Goal: Task Accomplishment & Management: Use online tool/utility

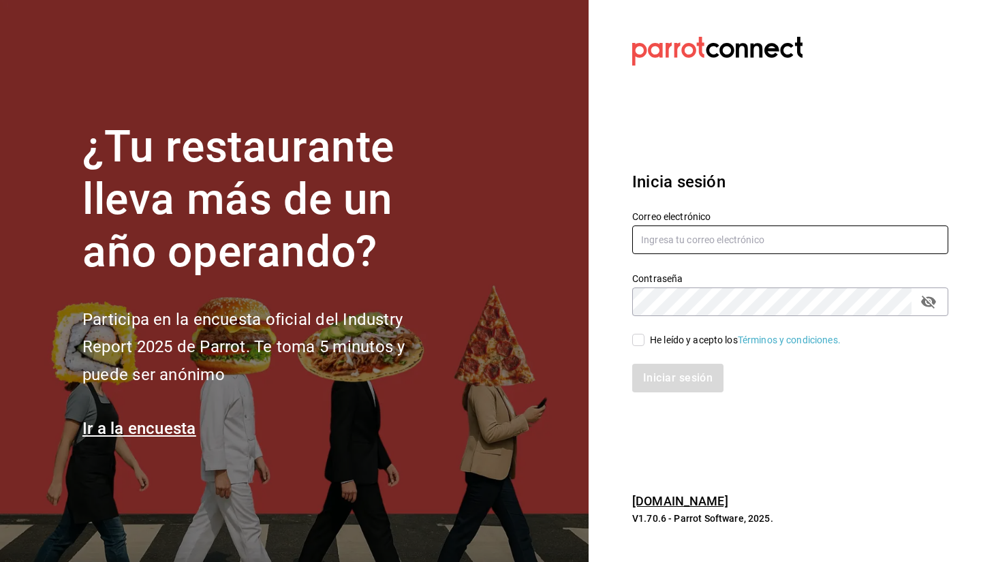
click at [657, 229] on input "text" at bounding box center [790, 239] width 316 height 29
type input "sebaxvp.svp@gmail.com"
click at [643, 348] on div "Iniciar sesión" at bounding box center [782, 369] width 332 height 45
click at [642, 344] on input "He leído y acepto los Términos y condiciones." at bounding box center [638, 340] width 12 height 12
checkbox input "true"
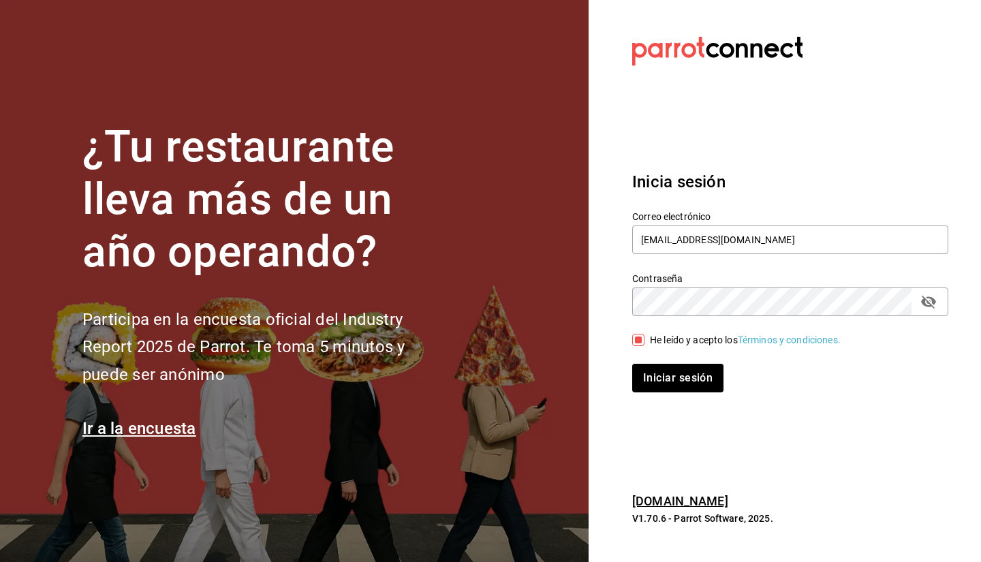
click at [654, 360] on div "Iniciar sesión" at bounding box center [782, 369] width 332 height 45
click at [666, 389] on button "Iniciar sesión" at bounding box center [678, 378] width 93 height 29
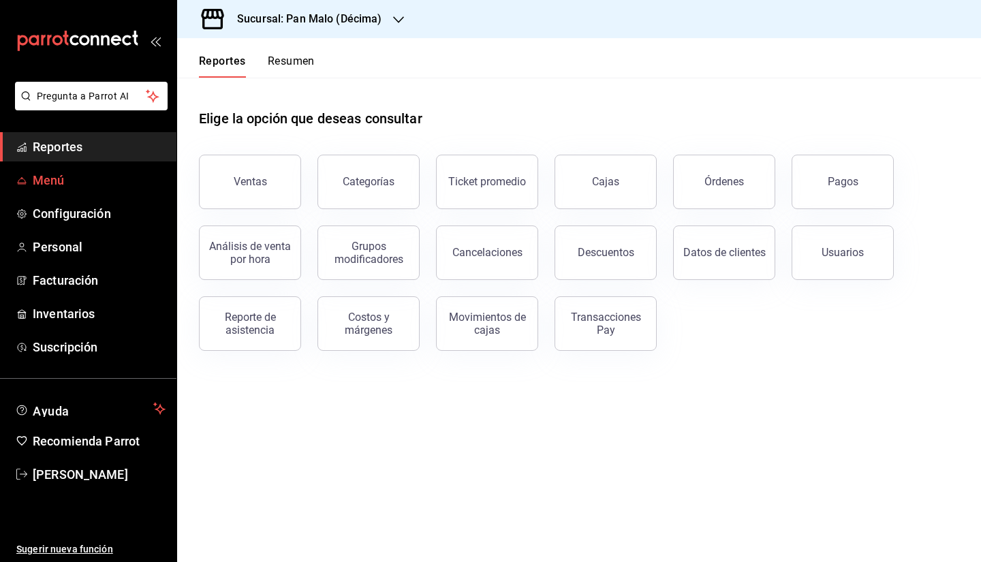
click at [87, 179] on span "Menú" at bounding box center [99, 180] width 133 height 18
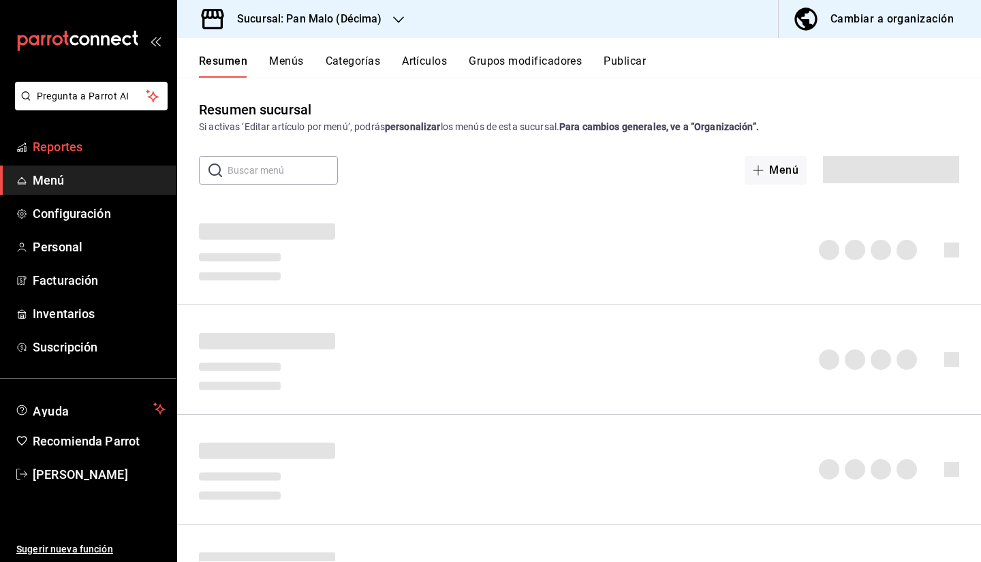
click at [101, 159] on link "Reportes" at bounding box center [88, 146] width 176 height 29
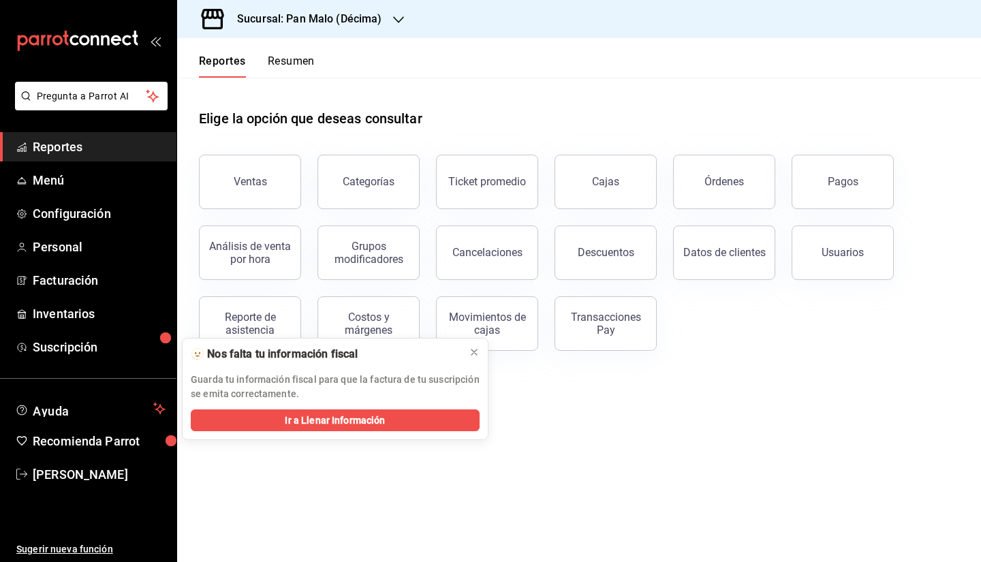
click at [303, 25] on h3 "Sucursal: Pan Malo (Décima)" at bounding box center [304, 19] width 156 height 16
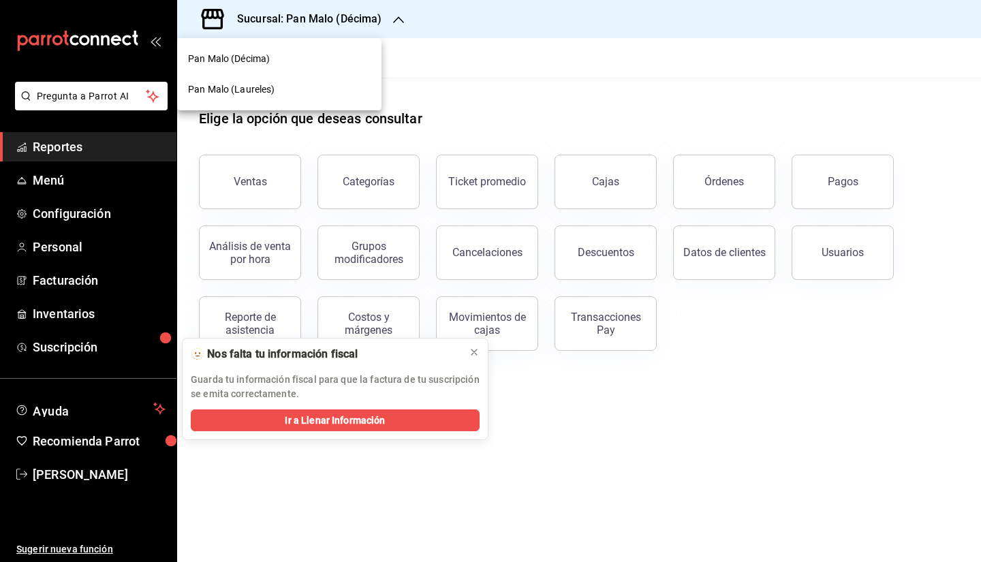
click at [473, 67] on div at bounding box center [490, 281] width 981 height 562
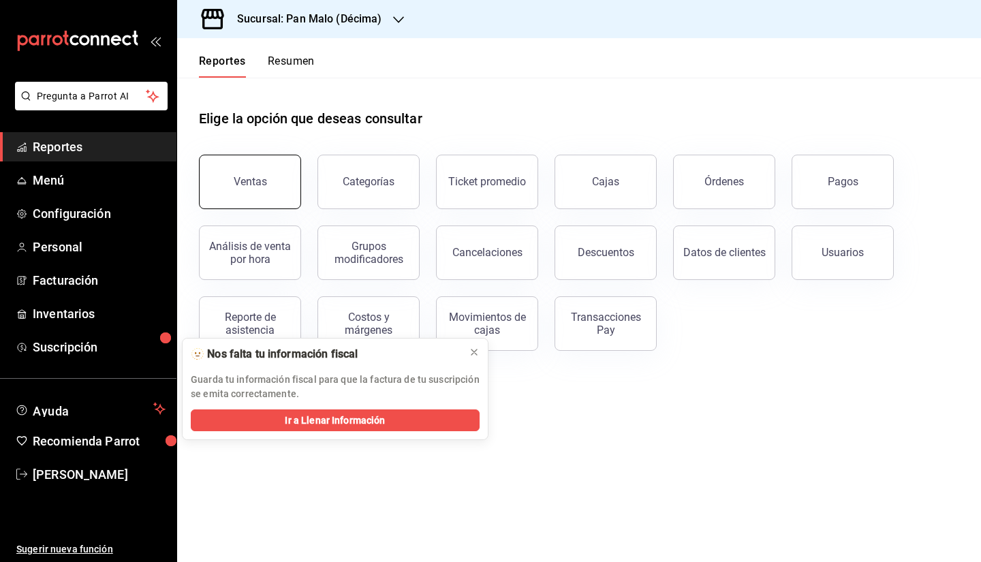
click at [269, 176] on button "Ventas" at bounding box center [250, 182] width 102 height 54
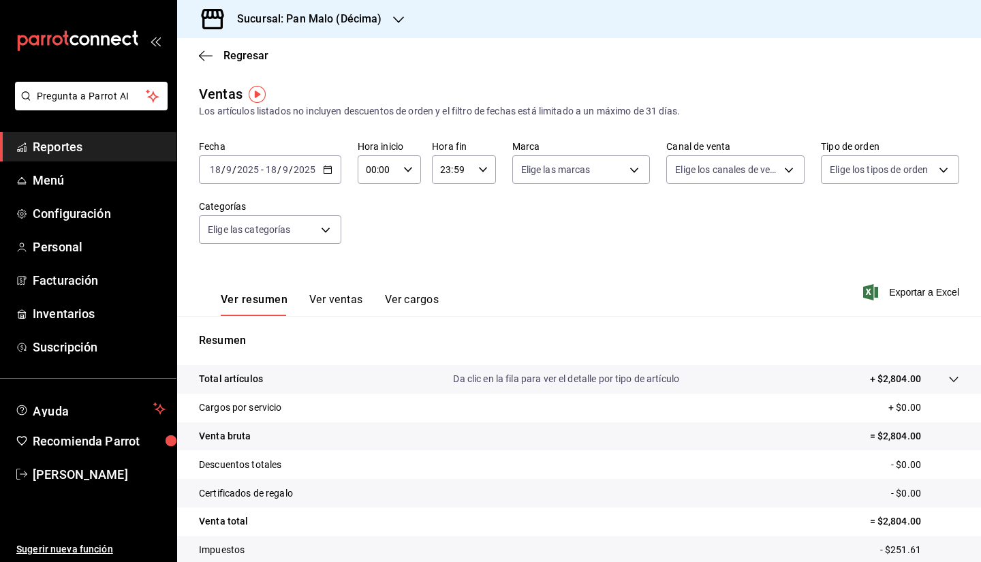
click at [339, 304] on button "Ver ventas" at bounding box center [336, 304] width 54 height 23
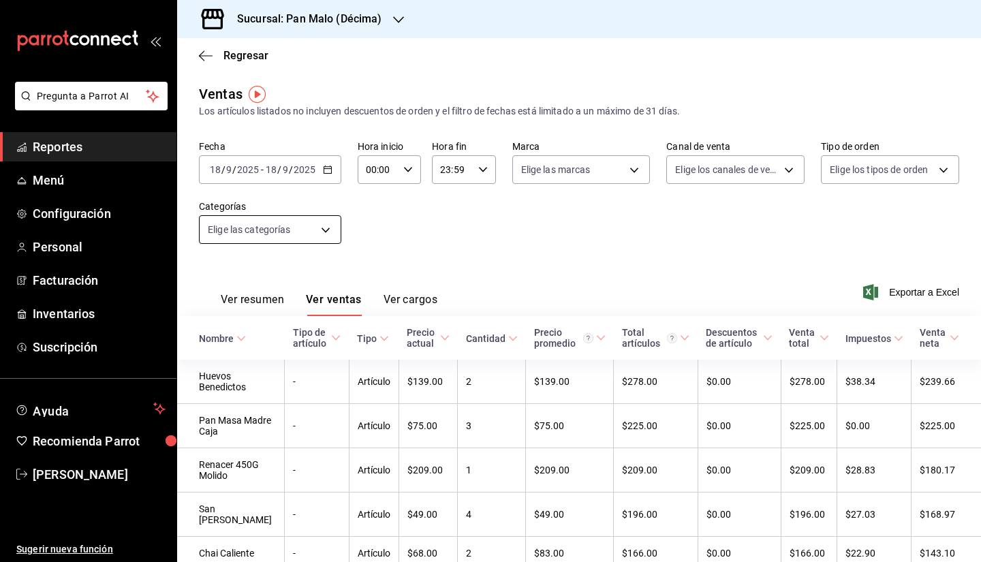
click at [318, 230] on body "Pregunta a Parrot AI Reportes Menú Configuración Personal Facturación Inventari…" at bounding box center [490, 281] width 981 height 562
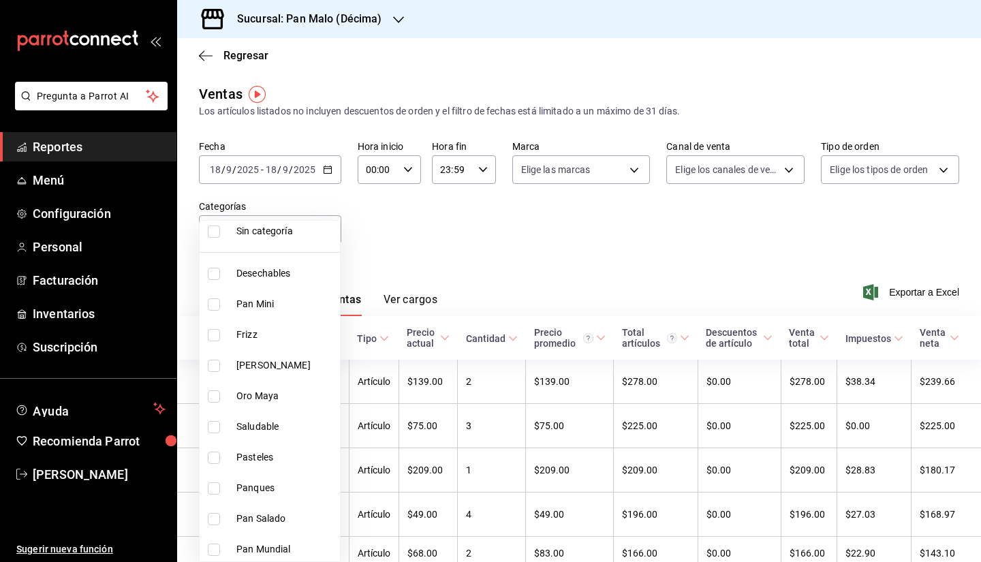
scroll to position [52, 0]
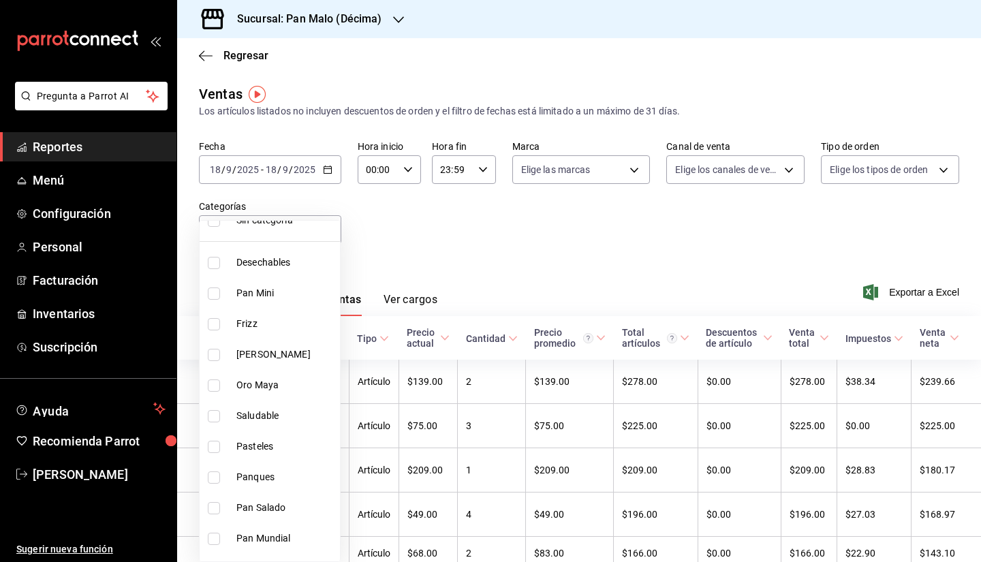
click at [248, 377] on li "Oro Maya" at bounding box center [270, 385] width 140 height 31
type input "c45700c4-3eae-4f69-8580-faf771c00d09"
checkbox input "true"
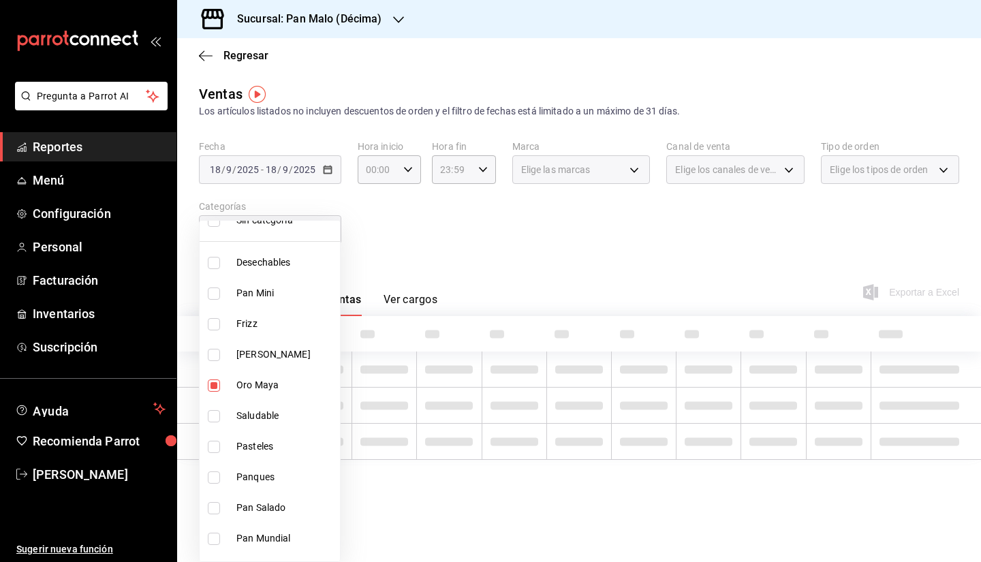
click at [237, 386] on span "Oro Maya" at bounding box center [285, 385] width 98 height 14
checkbox input "false"
click at [246, 409] on span "Saludable" at bounding box center [285, 416] width 98 height 14
type input "449a7ec3-916a-4a3f-bce9-836dad20a183"
checkbox input "true"
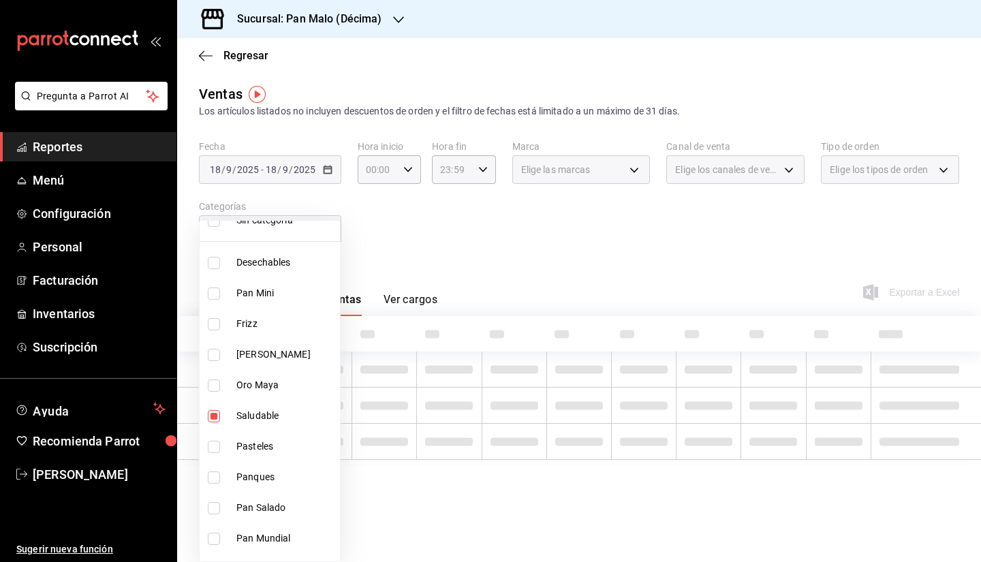
click at [247, 445] on span "Pasteles" at bounding box center [285, 446] width 98 height 14
type input "449a7ec3-916a-4a3f-bce9-836dad20a183,cae0a9d9-d54d-4328-b65b-171427569df5"
checkbox input "true"
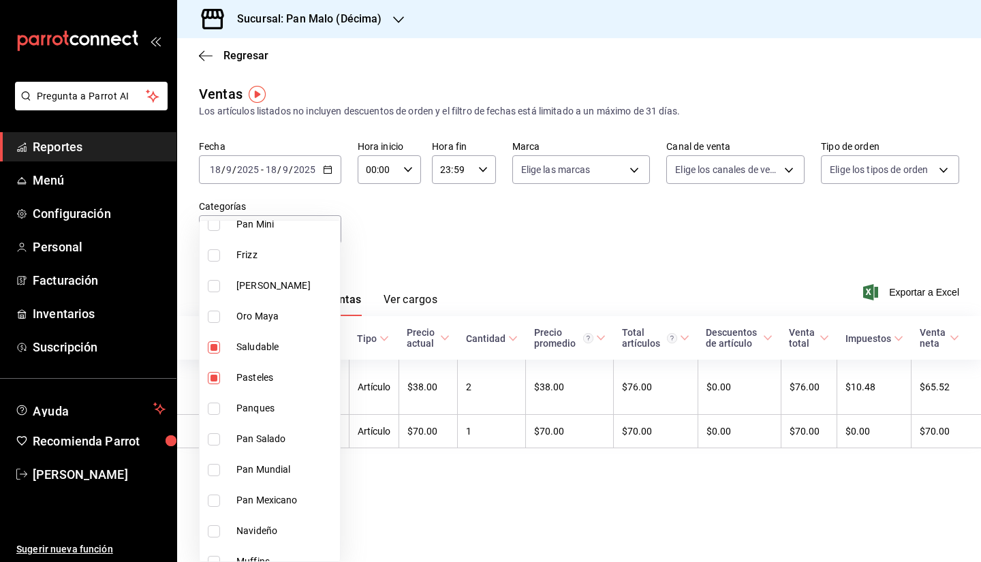
scroll to position [143, 0]
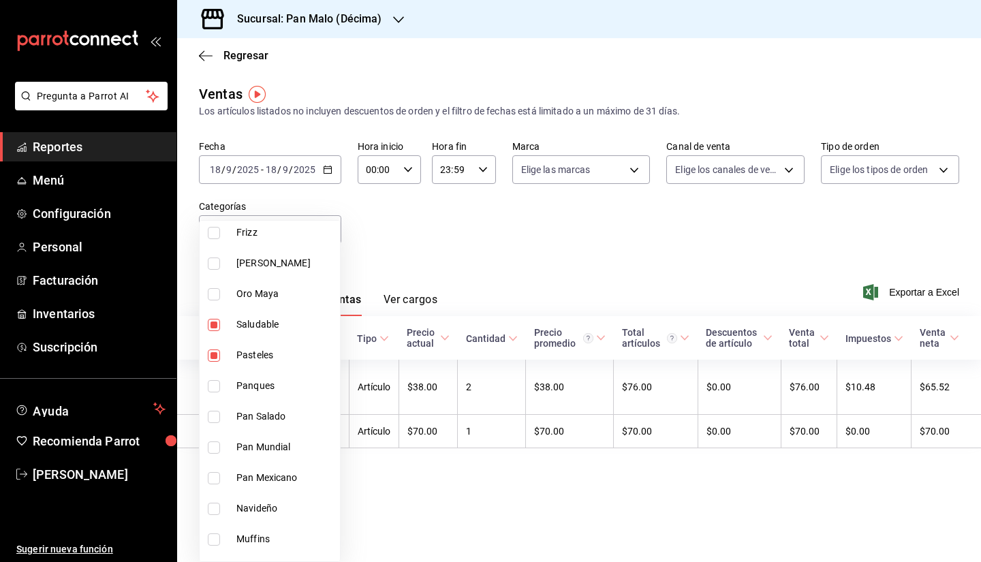
click at [306, 389] on span "Panques" at bounding box center [285, 386] width 98 height 14
type input "449a7ec3-916a-4a3f-bce9-836dad20a183,cae0a9d9-d54d-4328-b65b-171427569df5,50ae4…"
checkbox input "true"
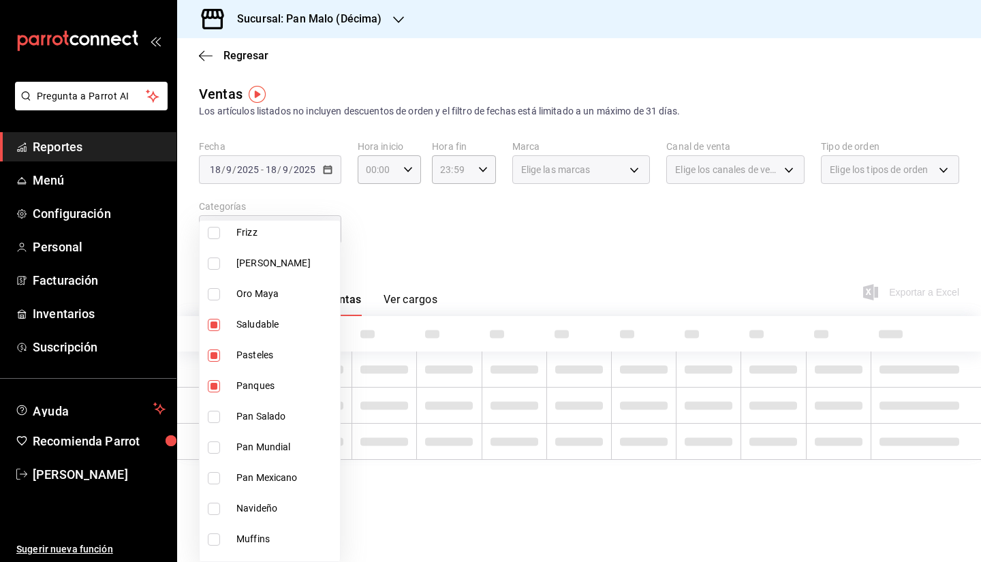
click at [294, 415] on span "Pan Salado" at bounding box center [285, 416] width 98 height 14
type input "449a7ec3-916a-4a3f-bce9-836dad20a183,cae0a9d9-d54d-4328-b65b-171427569df5,50ae4…"
checkbox input "true"
click at [294, 446] on span "Pan Mundial" at bounding box center [285, 447] width 98 height 14
type input "449a7ec3-916a-4a3f-bce9-836dad20a183,cae0a9d9-d54d-4328-b65b-171427569df5,50ae4…"
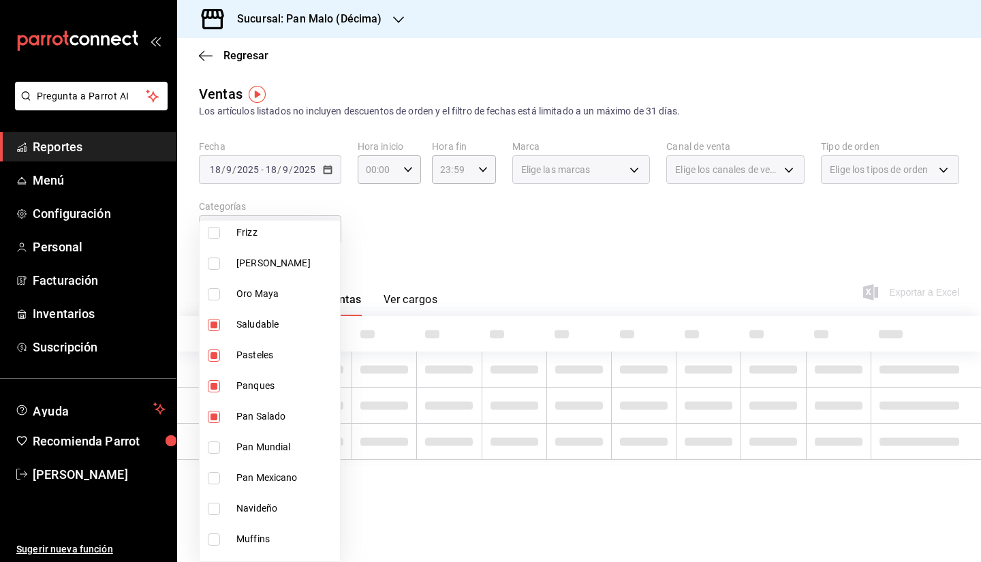
checkbox input "true"
click at [296, 473] on span "Pan Mexicano" at bounding box center [285, 478] width 98 height 14
type input "449a7ec3-916a-4a3f-bce9-836dad20a183,cae0a9d9-d54d-4328-b65b-171427569df5,50ae4…"
checkbox input "true"
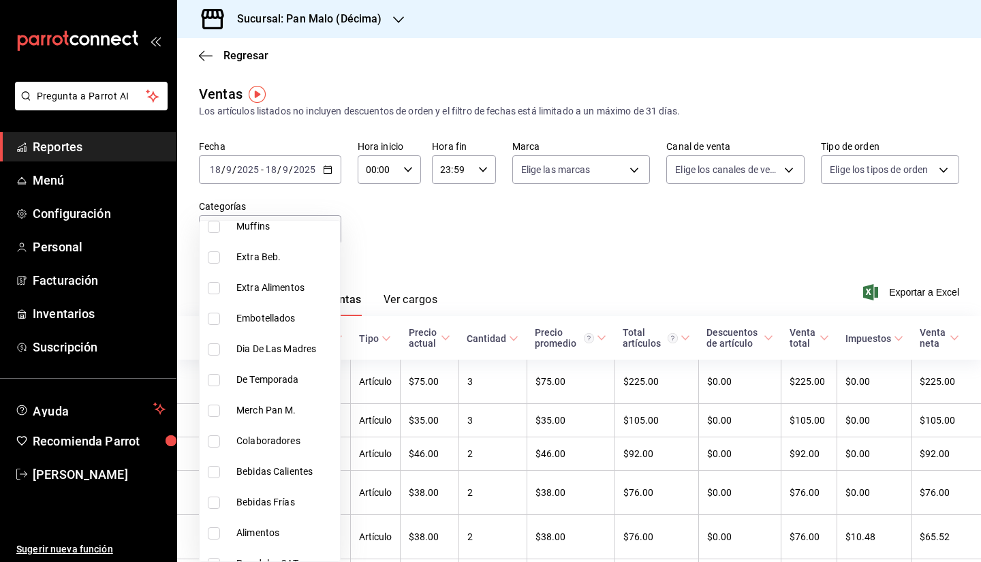
scroll to position [473, 0]
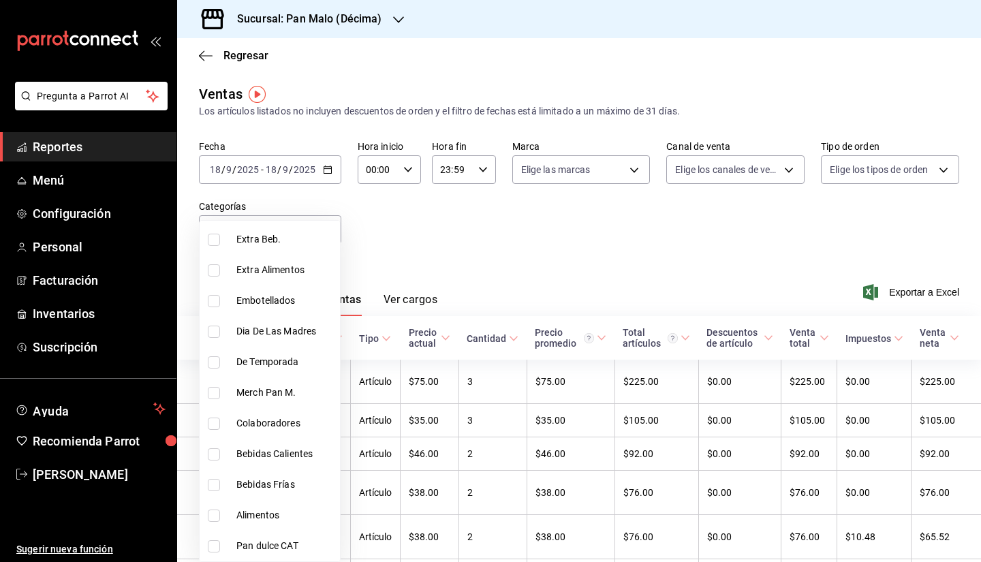
click at [556, 237] on div at bounding box center [490, 281] width 981 height 562
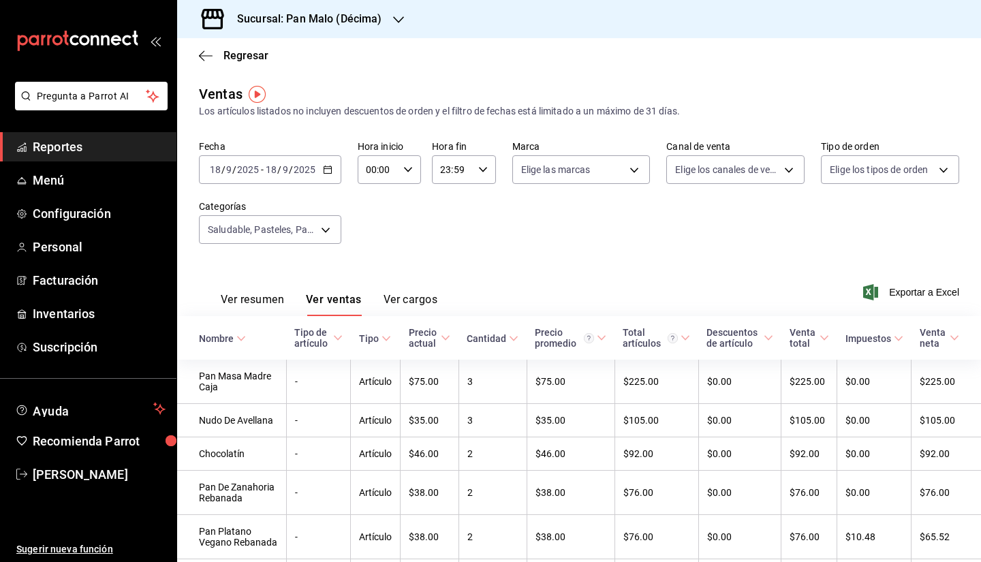
click at [323, 181] on div "[DATE] [DATE] - [DATE] [DATE]" at bounding box center [270, 169] width 142 height 29
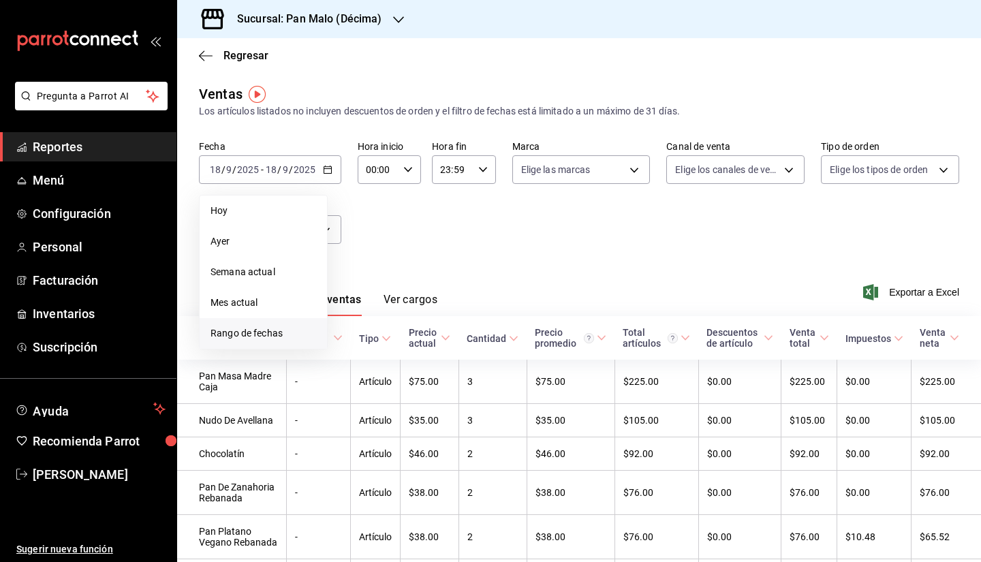
click at [273, 336] on span "Rango de fechas" at bounding box center [263, 333] width 106 height 14
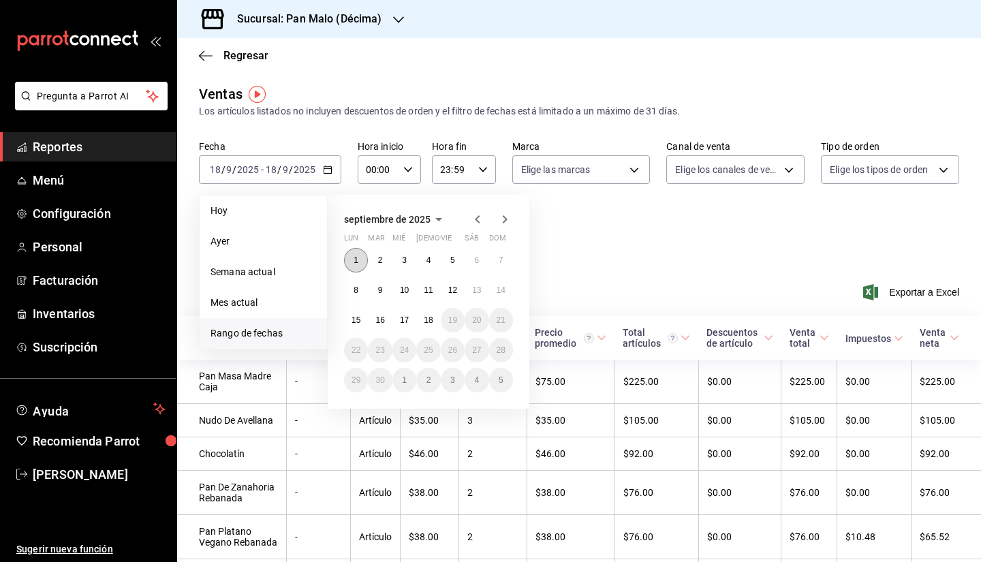
click at [351, 261] on button "1" at bounding box center [356, 260] width 24 height 25
click at [428, 328] on button "18" at bounding box center [428, 320] width 24 height 25
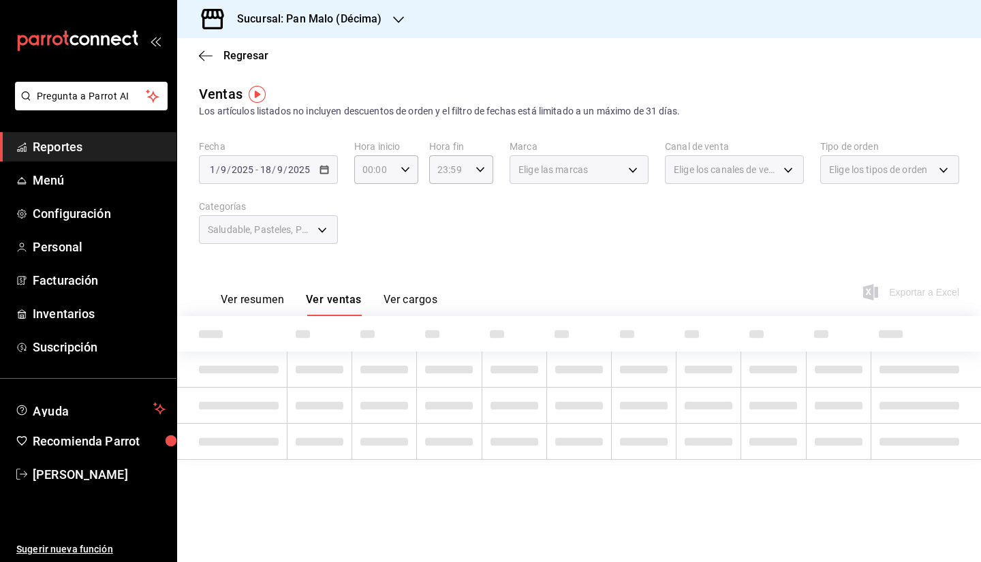
click at [309, 181] on div "[DATE] [DATE] - [DATE] [DATE]" at bounding box center [268, 169] width 139 height 29
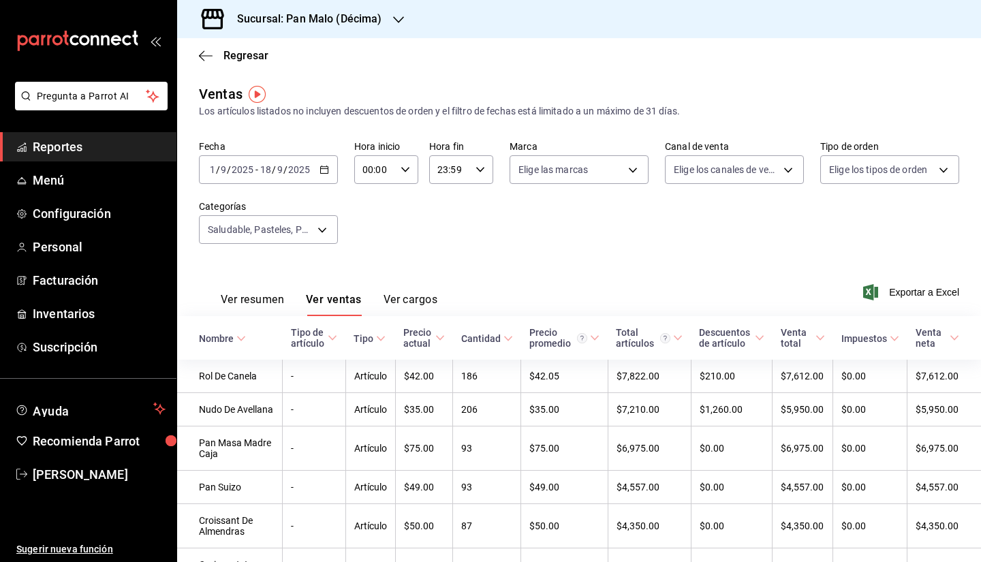
click at [319, 174] on div "[DATE] [DATE] - [DATE] [DATE]" at bounding box center [268, 169] width 139 height 29
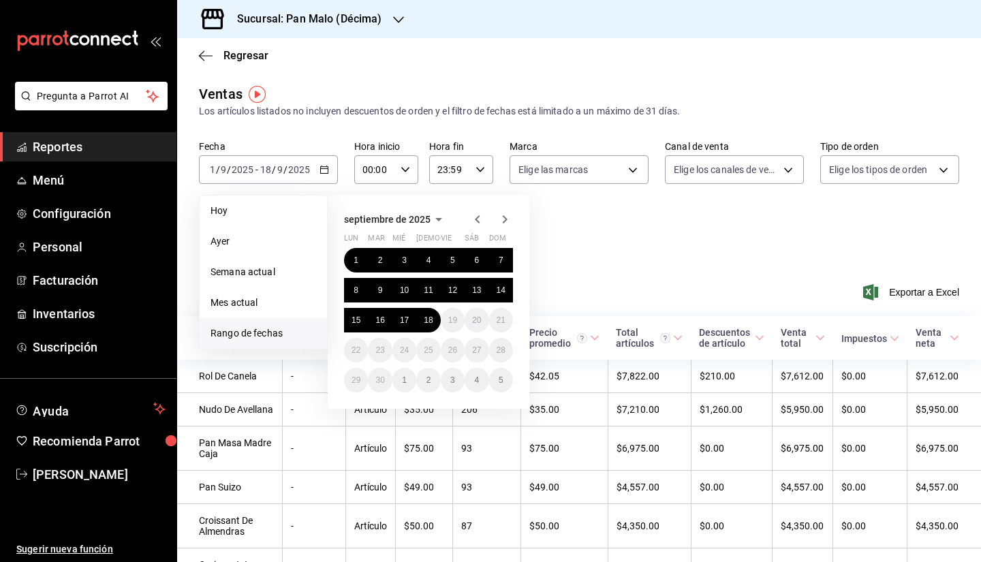
click at [476, 223] on icon "button" at bounding box center [477, 219] width 16 height 16
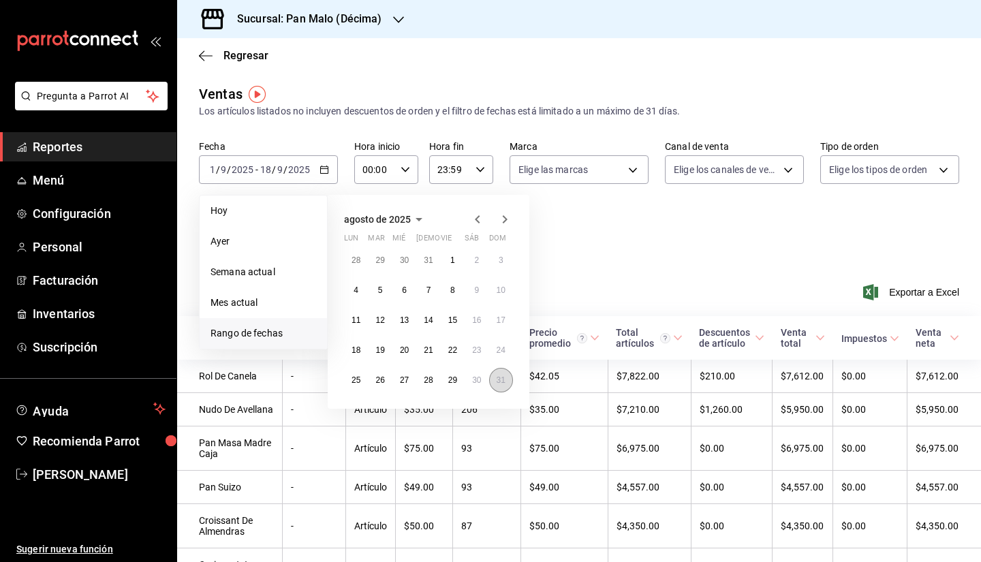
click at [501, 381] on abbr "31" at bounding box center [501, 380] width 9 height 10
click at [505, 224] on icon "button" at bounding box center [505, 219] width 16 height 16
click at [479, 291] on abbr "13" at bounding box center [476, 290] width 9 height 10
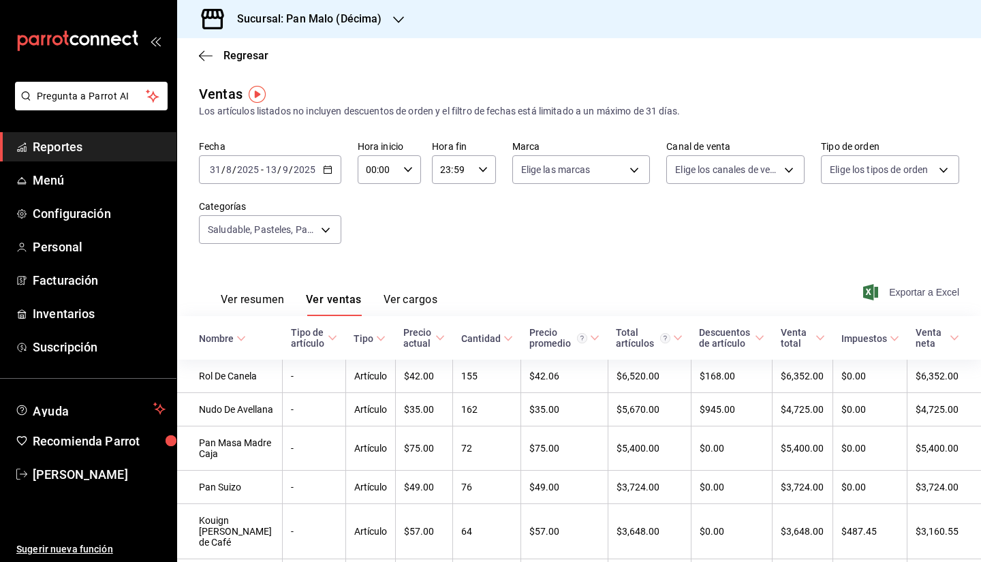
click at [911, 287] on span "Exportar a Excel" at bounding box center [912, 292] width 93 height 16
click at [208, 87] on div "Ventas" at bounding box center [221, 94] width 44 height 20
click at [283, 20] on h3 "Sucursal: Pan Malo (Décima)" at bounding box center [304, 19] width 156 height 16
click at [279, 89] on div "Pan Malo (Laureles)" at bounding box center [279, 89] width 183 height 14
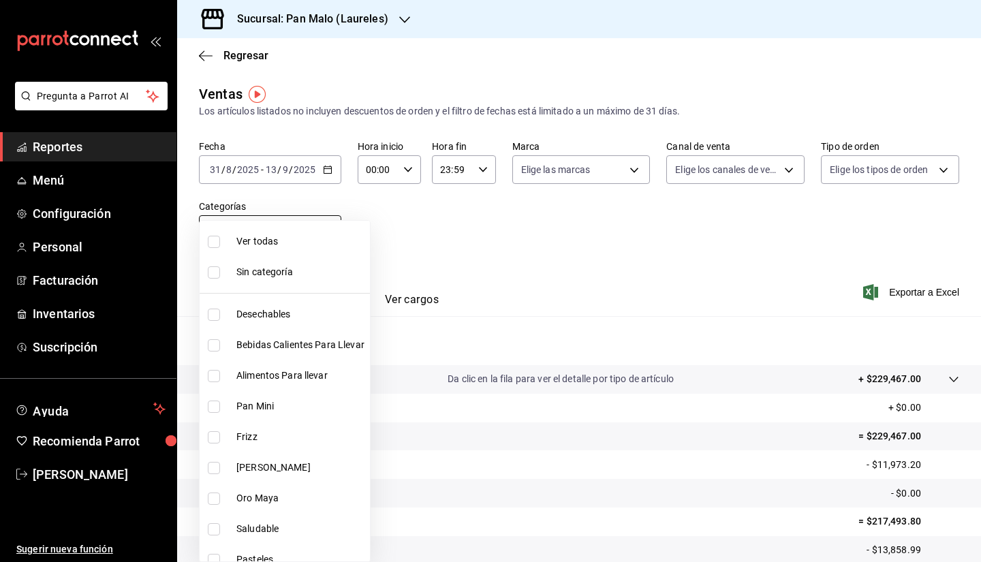
click at [322, 234] on body "Pregunta a Parrot AI Reportes Menú Configuración Personal Facturación Inventari…" at bounding box center [490, 281] width 981 height 562
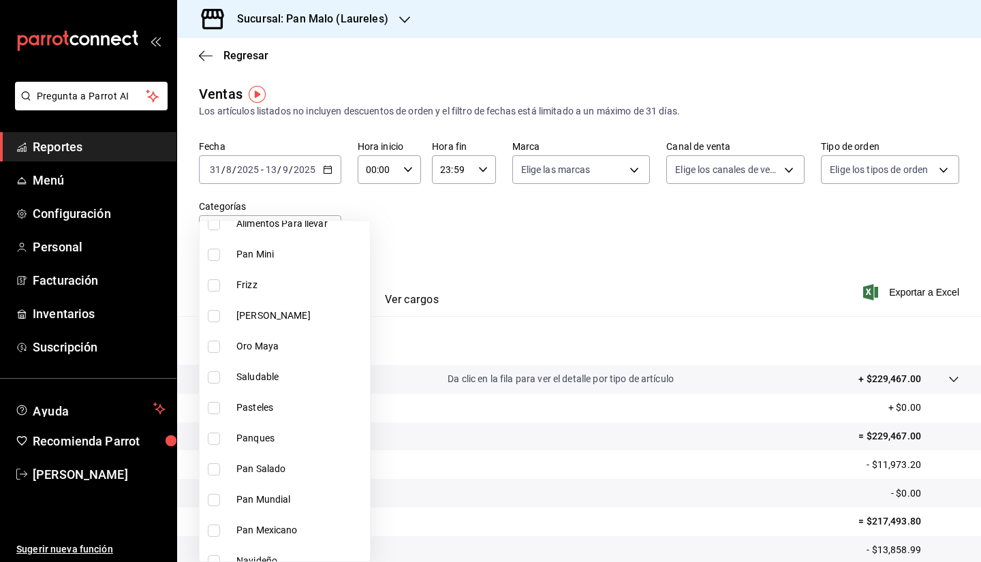
scroll to position [153, 0]
click at [275, 435] on span "Panques" at bounding box center [300, 437] width 128 height 14
type input "b7362bf2-4dd9-4809-99ca-e670ad950cbb"
checkbox input "true"
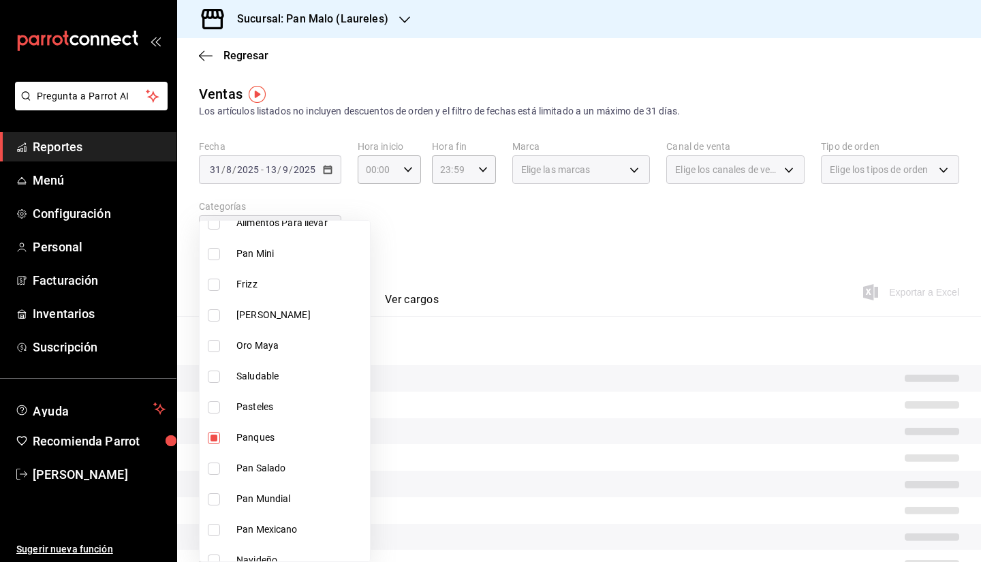
click at [262, 460] on li "Pan Salado" at bounding box center [285, 468] width 170 height 31
type input "b7362bf2-4dd9-4809-99ca-e670ad950cbb,fe4b291c-58e8-4590-a97b-ae791c10babb"
checkbox input "true"
click at [251, 503] on span "Pan Mundial" at bounding box center [300, 499] width 128 height 14
type input "b7362bf2-4dd9-4809-99ca-e670ad950cbb,fe4b291c-58e8-4590-a97b-ae791c10babb,0fb8f…"
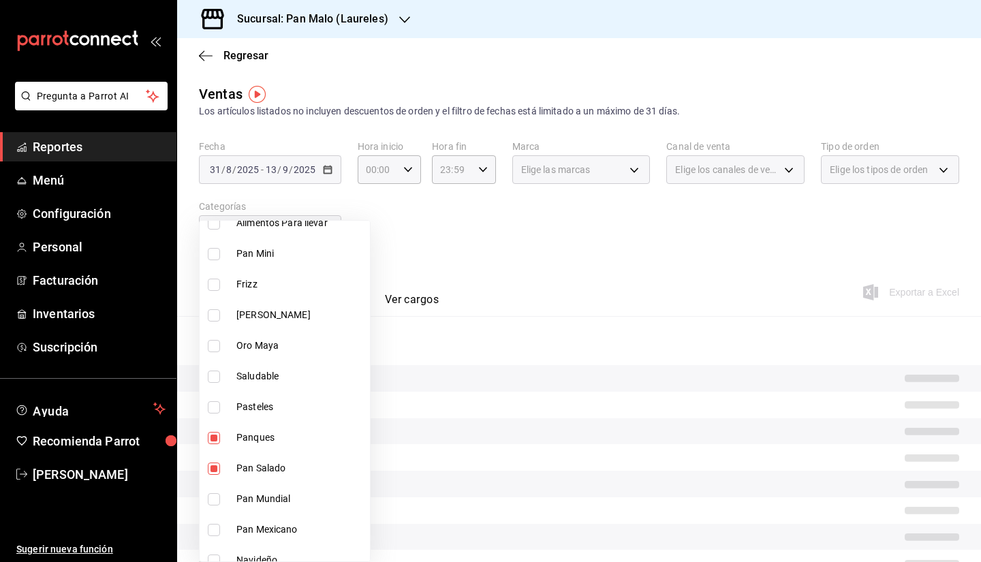
checkbox input "true"
click at [259, 535] on span "Pan Mexicano" at bounding box center [300, 529] width 128 height 14
type input "b7362bf2-4dd9-4809-99ca-e670ad950cbb,fe4b291c-58e8-4590-a97b-ae791c10babb,0fb8f…"
checkbox input "true"
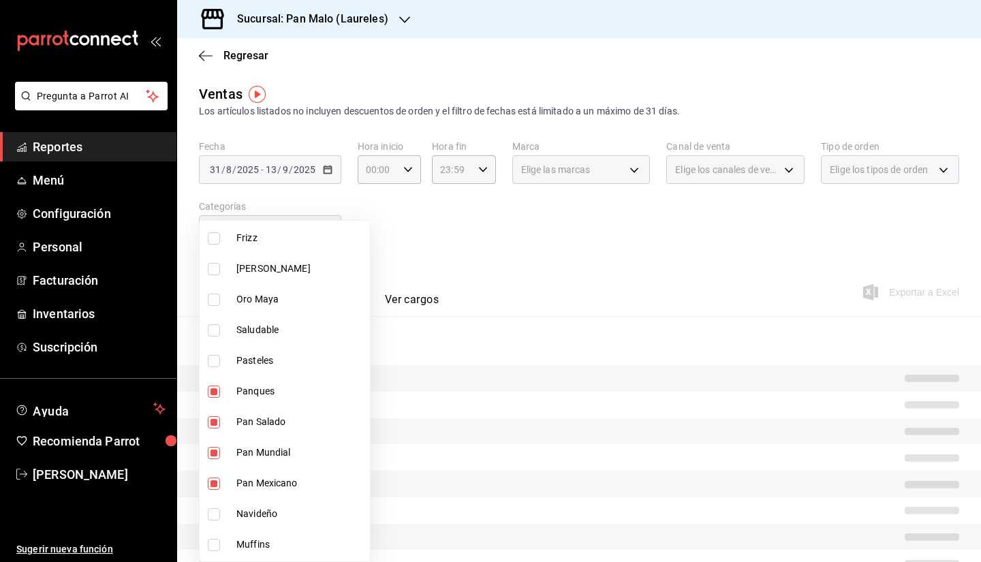
scroll to position [202, 0]
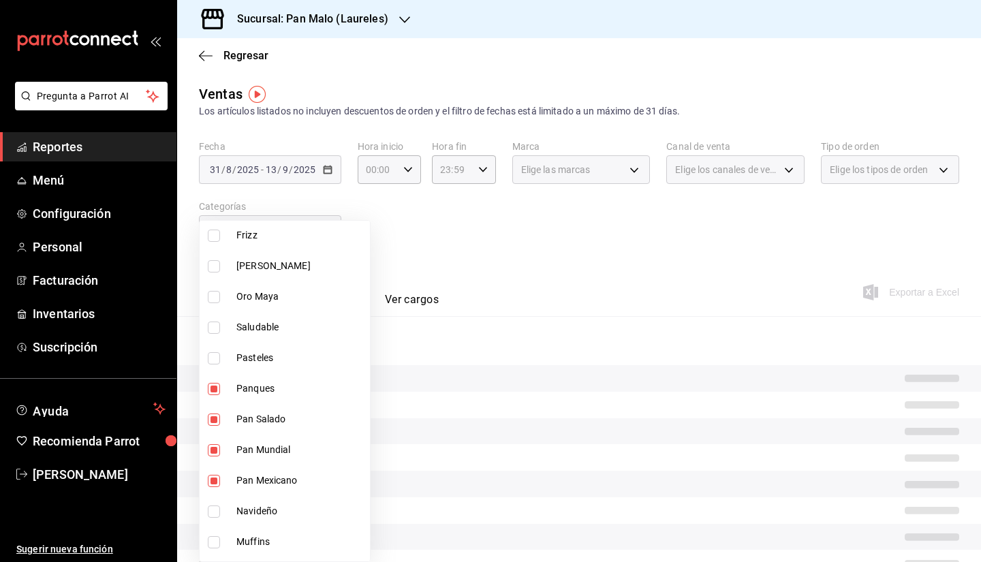
click at [257, 365] on li "Pasteles" at bounding box center [285, 358] width 170 height 31
type input "b7362bf2-4dd9-4809-99ca-e670ad950cbb,fe4b291c-58e8-4590-a97b-ae791c10babb,0fb8f…"
checkbox input "true"
click at [257, 340] on li "Saludable" at bounding box center [285, 327] width 170 height 31
type input "b7362bf2-4dd9-4809-99ca-e670ad950cbb,fe4b291c-58e8-4590-a97b-ae791c10babb,0fb8f…"
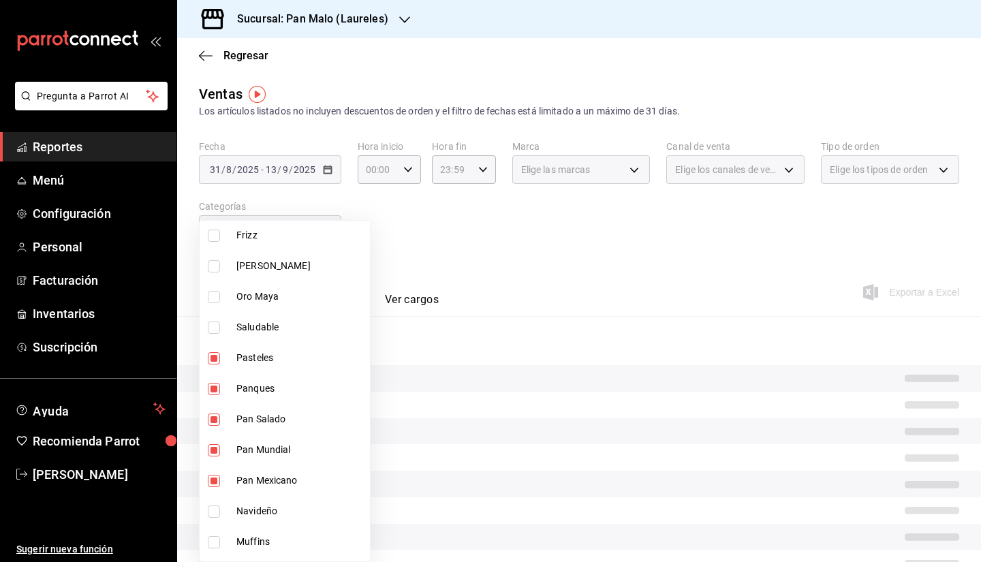
checkbox input "true"
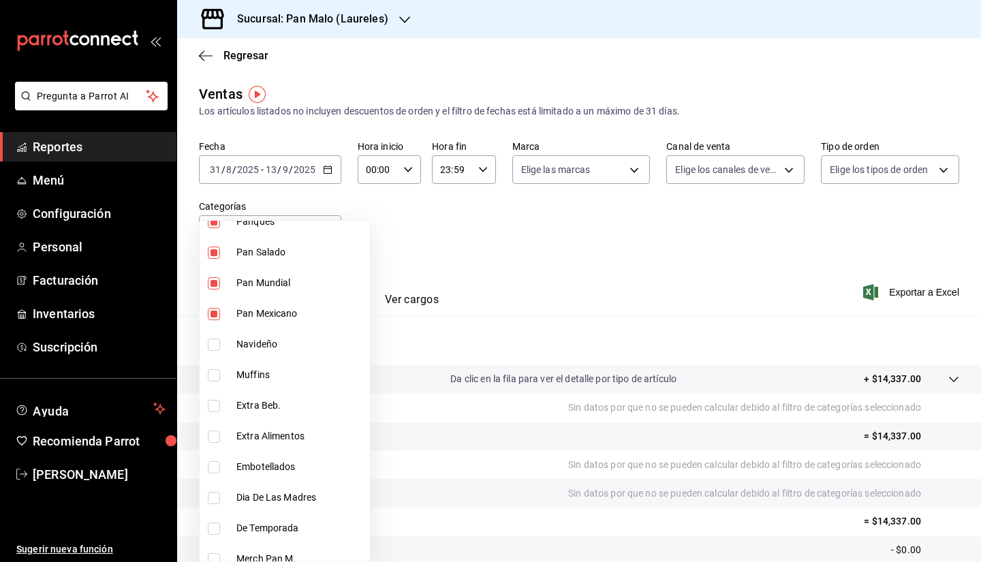
scroll to position [369, 0]
click at [285, 371] on span "Muffins" at bounding box center [300, 374] width 128 height 14
type input "b7362bf2-4dd9-4809-99ca-e670ad950cbb,fe4b291c-58e8-4590-a97b-ae791c10babb,0fb8f…"
checkbox input "true"
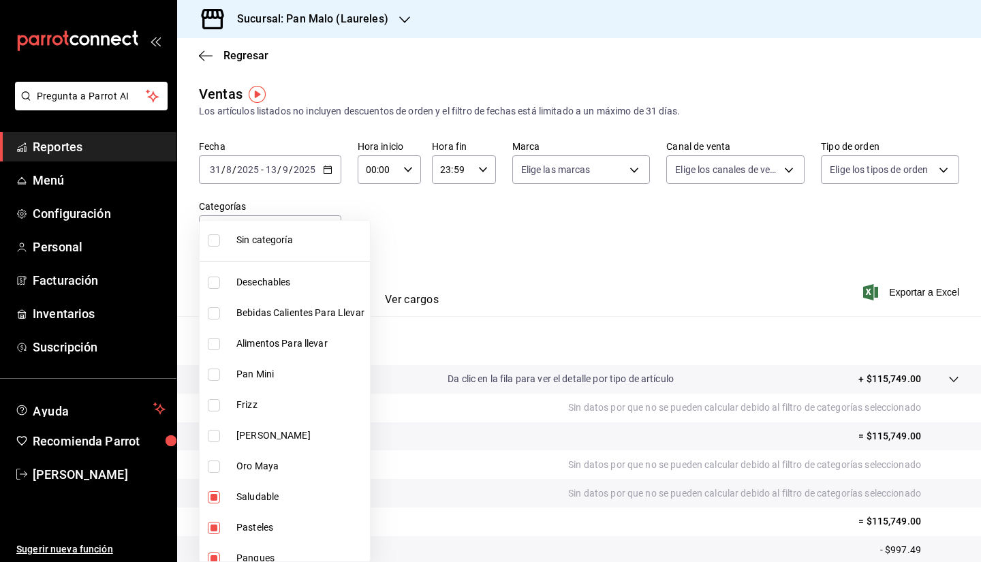
scroll to position [26, 0]
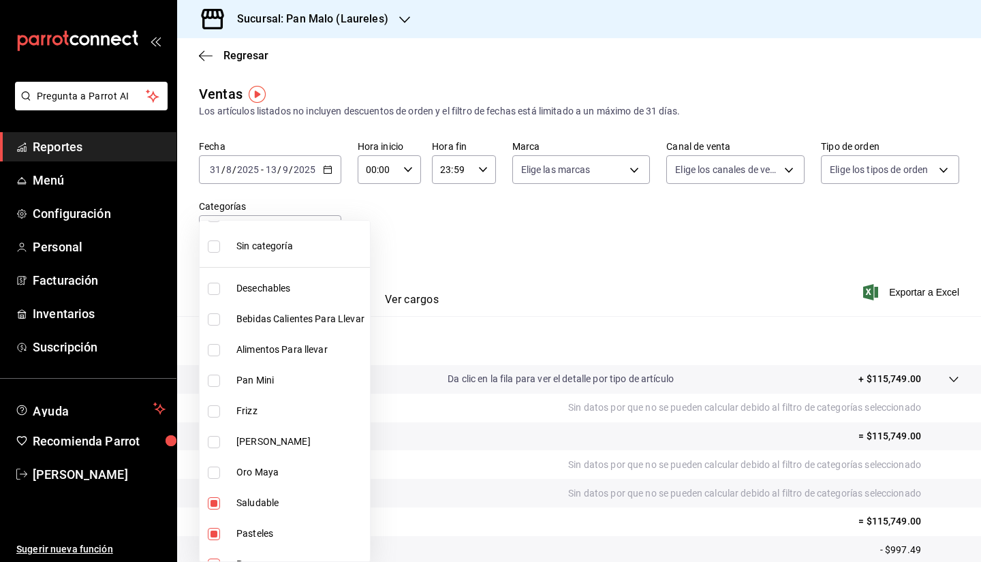
click at [519, 294] on div at bounding box center [490, 281] width 981 height 562
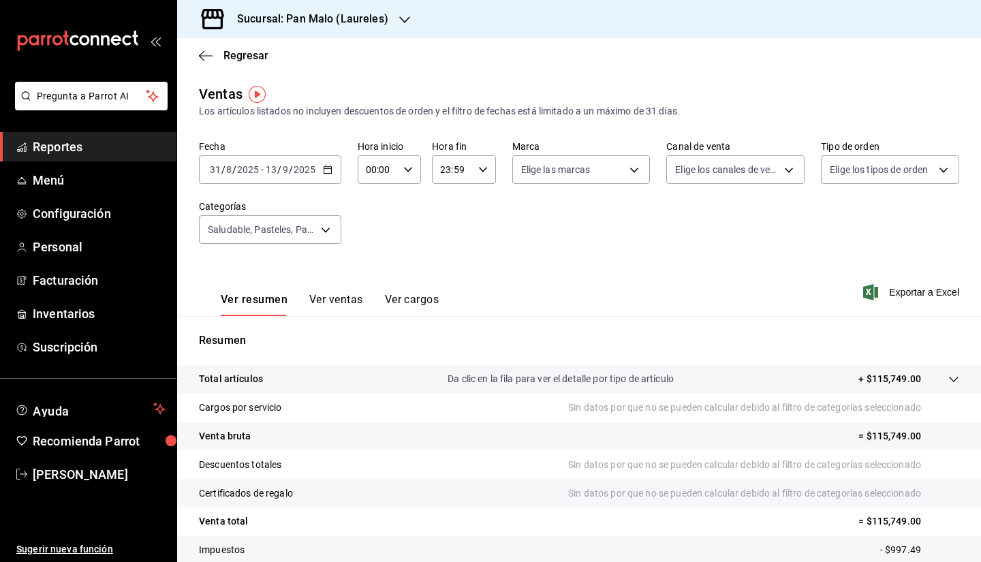
click at [358, 302] on button "Ver ventas" at bounding box center [336, 304] width 54 height 23
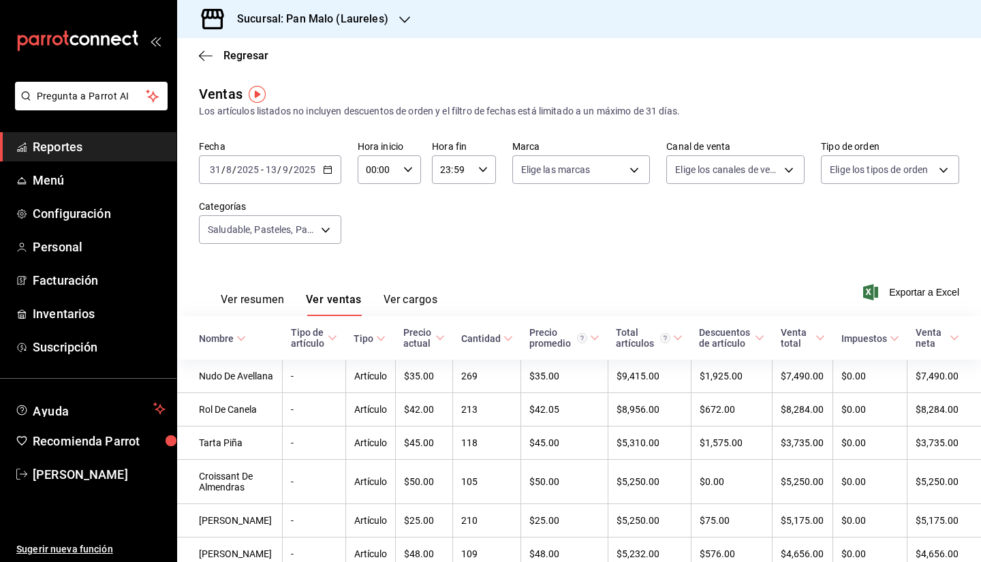
click at [922, 290] on span "Exportar a Excel" at bounding box center [912, 292] width 93 height 16
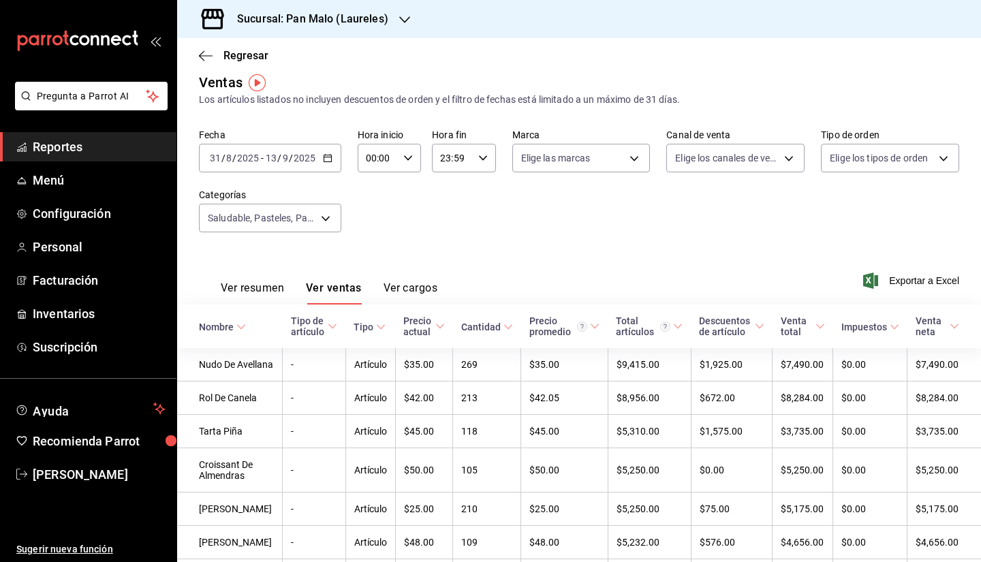
scroll to position [10, 0]
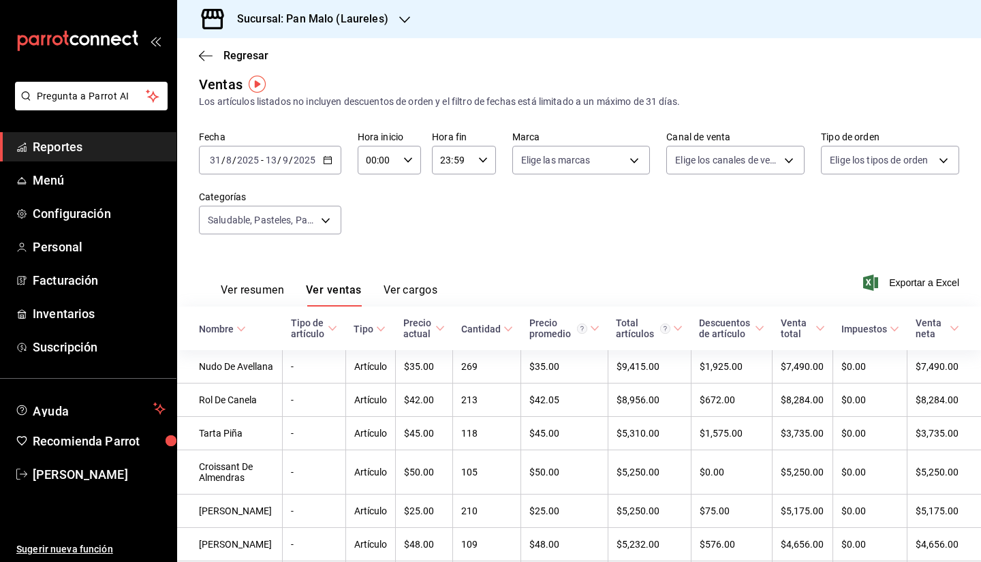
click at [465, 332] on div "Cantidad" at bounding box center [481, 329] width 40 height 11
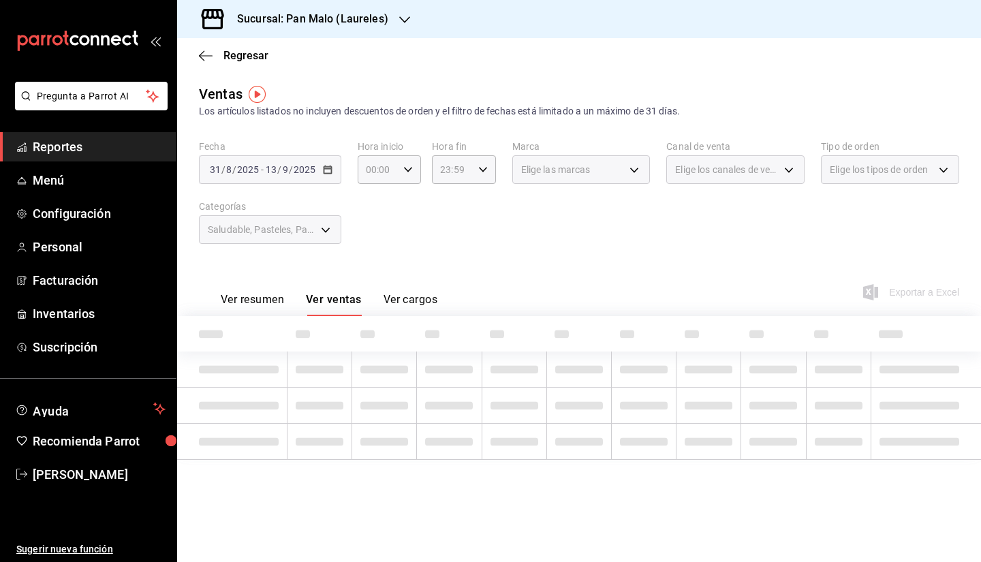
scroll to position [0, 0]
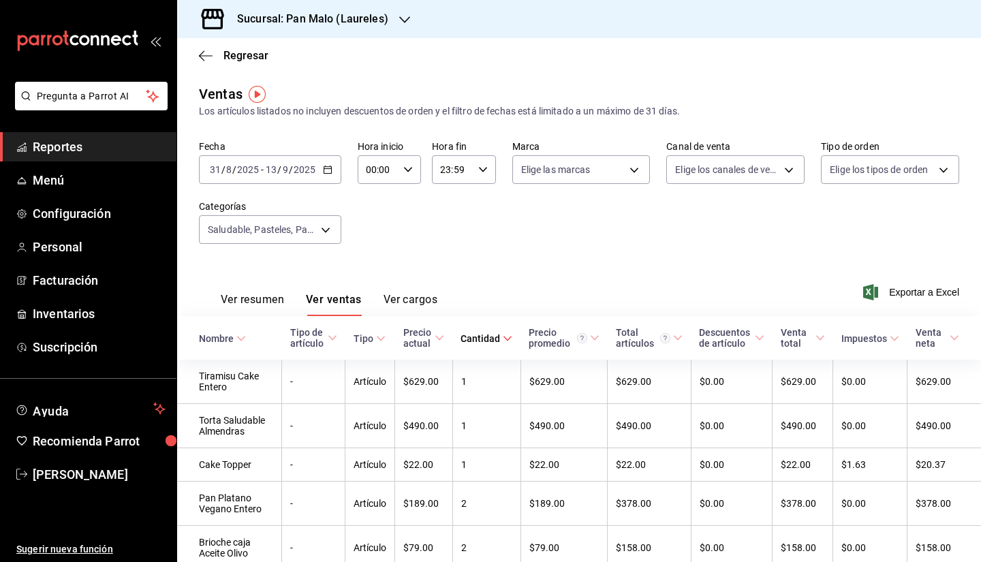
click at [462, 337] on div "Cantidad" at bounding box center [480, 338] width 40 height 11
